Goal: Task Accomplishment & Management: Manage account settings

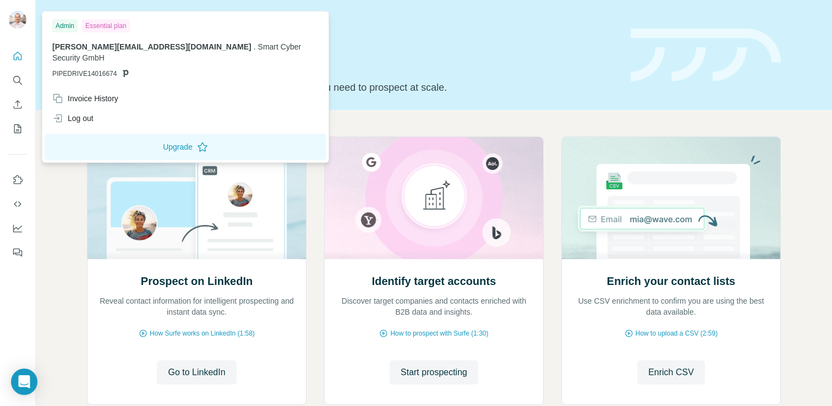
click at [14, 18] on img at bounding box center [18, 20] width 18 height 18
click at [17, 64] on button "Quick start" at bounding box center [18, 56] width 18 height 20
click at [12, 23] on img at bounding box center [18, 20] width 18 height 18
click at [120, 28] on div "Essential plan" at bounding box center [106, 25] width 48 height 13
click at [17, 247] on icon "Feedback" at bounding box center [17, 252] width 11 height 11
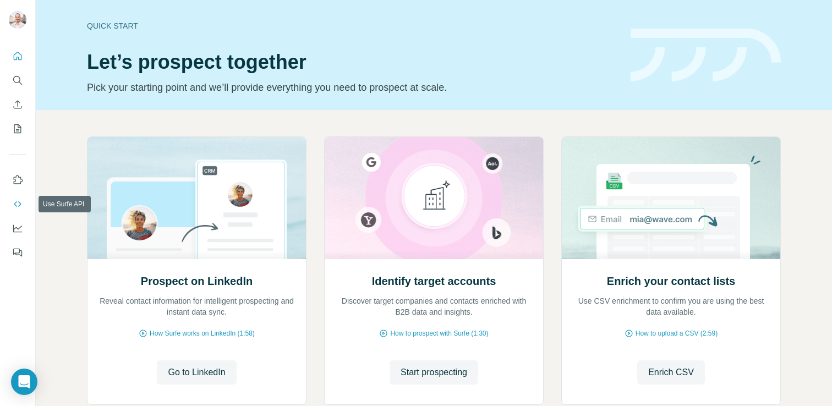
click at [18, 201] on icon "Use Surfe API" at bounding box center [17, 204] width 11 height 11
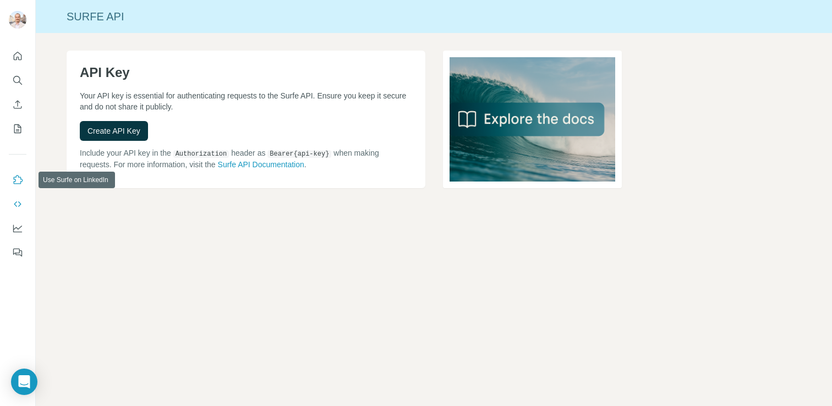
click at [16, 177] on icon "Use Surfe on LinkedIn" at bounding box center [17, 179] width 11 height 11
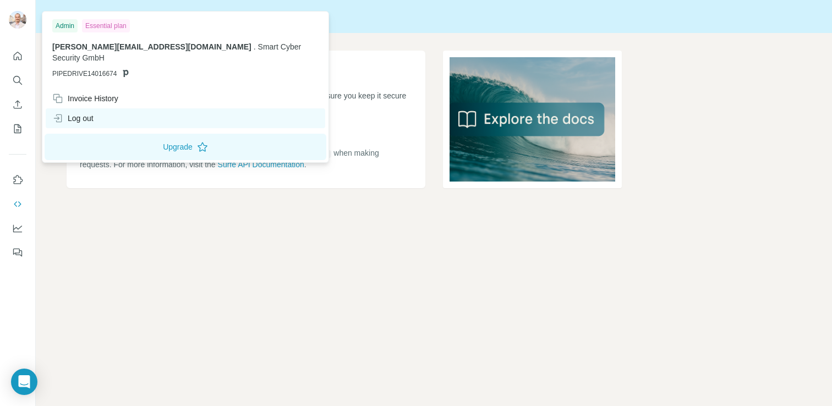
click at [155, 124] on div "Log out" at bounding box center [186, 118] width 280 height 20
